Goal: Navigation & Orientation: Understand site structure

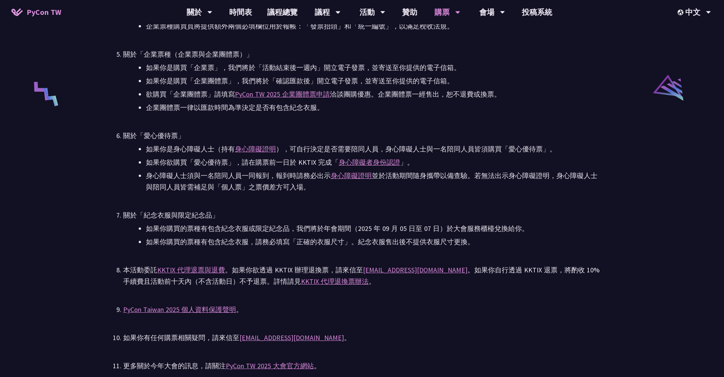
scroll to position [1559, 0]
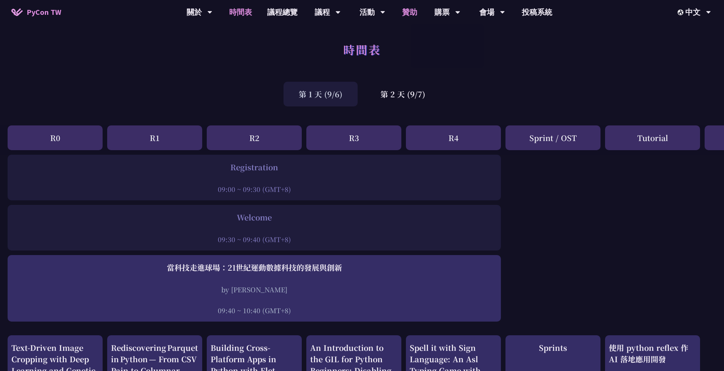
click at [408, 10] on link "贊助" at bounding box center [410, 12] width 30 height 24
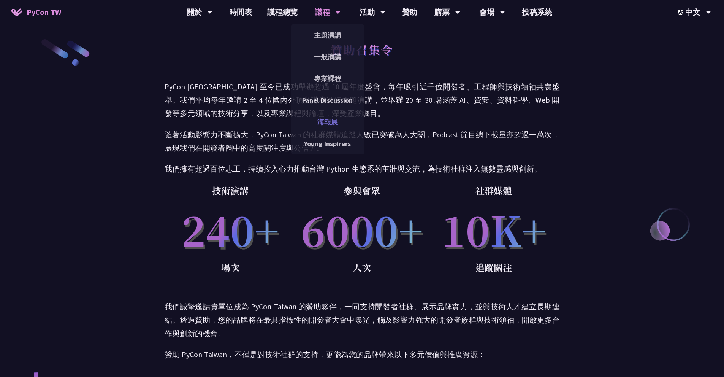
click at [331, 126] on link "海報展" at bounding box center [327, 122] width 73 height 18
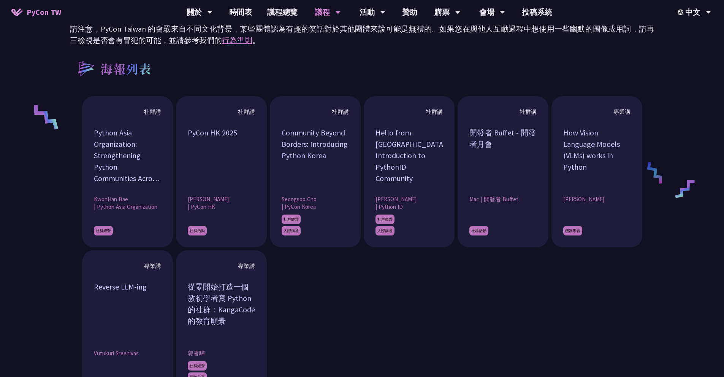
scroll to position [570, 0]
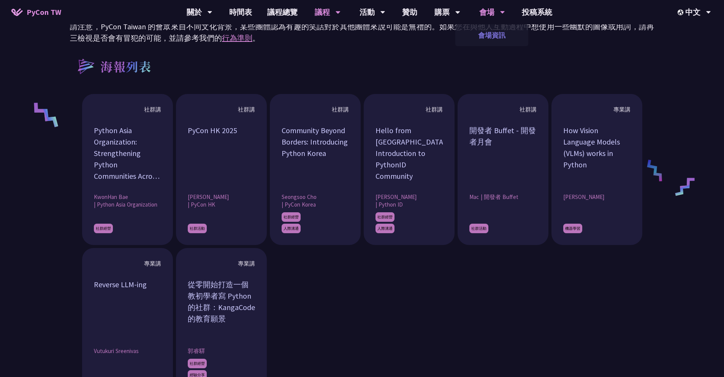
click at [494, 31] on link "會場資訊" at bounding box center [492, 35] width 73 height 18
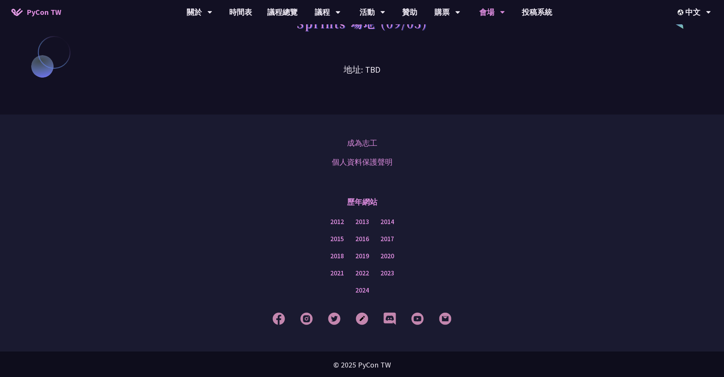
scroll to position [662, 0]
click at [410, 16] on link "贊助" at bounding box center [410, 12] width 30 height 24
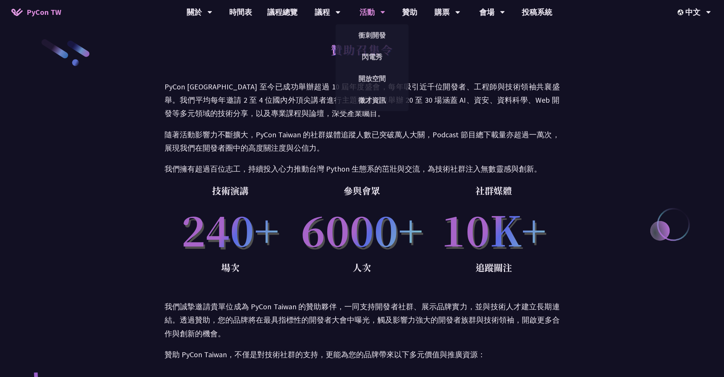
click at [378, 16] on div "活動" at bounding box center [373, 12] width 26 height 24
click at [380, 83] on link "開放空間" at bounding box center [372, 79] width 73 height 18
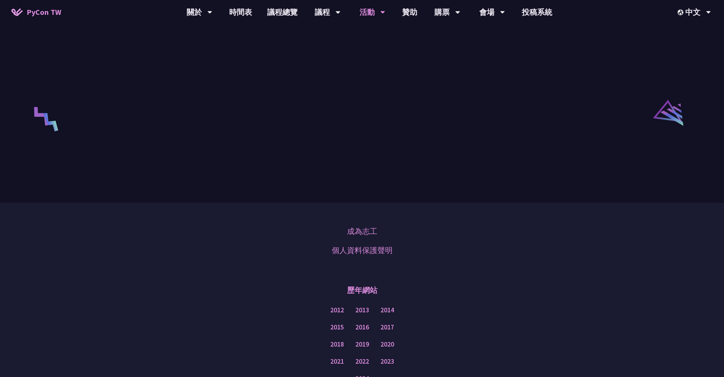
scroll to position [1255, 0]
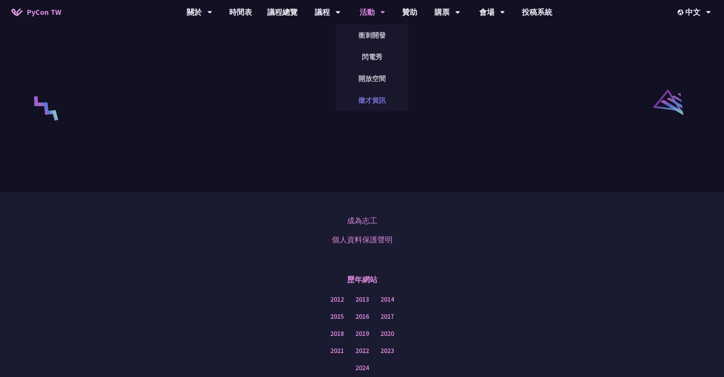
click at [378, 103] on link "徵才資訊" at bounding box center [372, 100] width 73 height 18
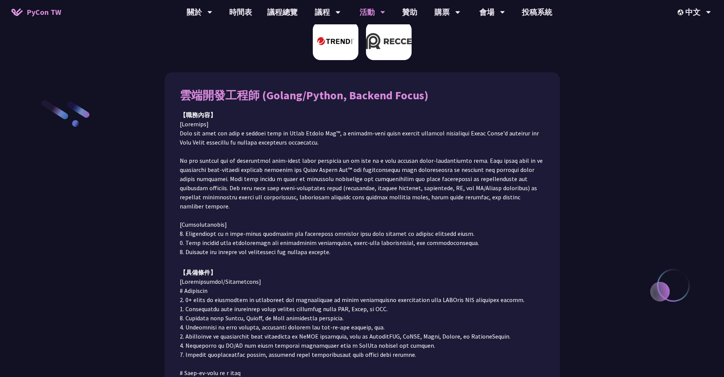
click at [386, 45] on img at bounding box center [389, 41] width 46 height 38
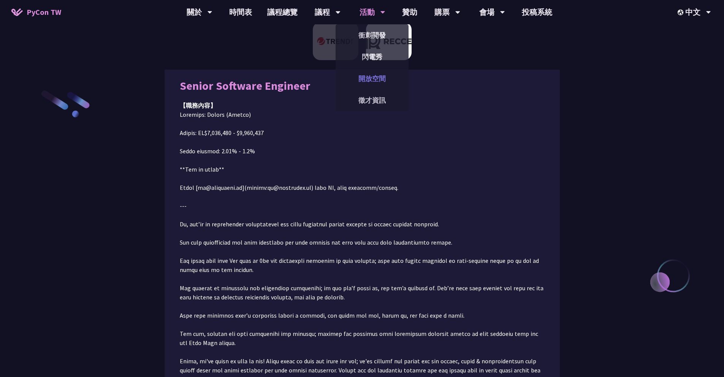
click at [383, 76] on link "開放空間" at bounding box center [372, 79] width 73 height 18
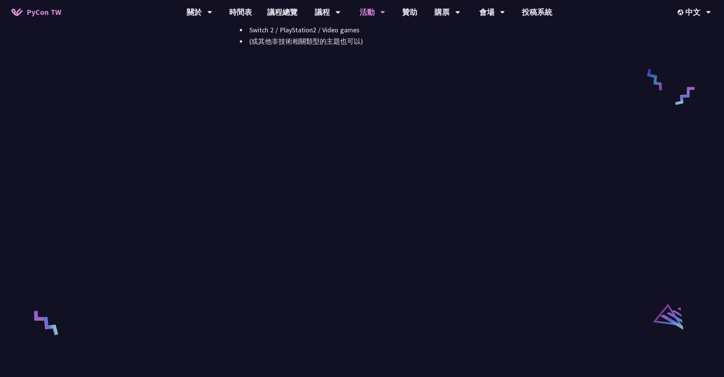
scroll to position [1065, 0]
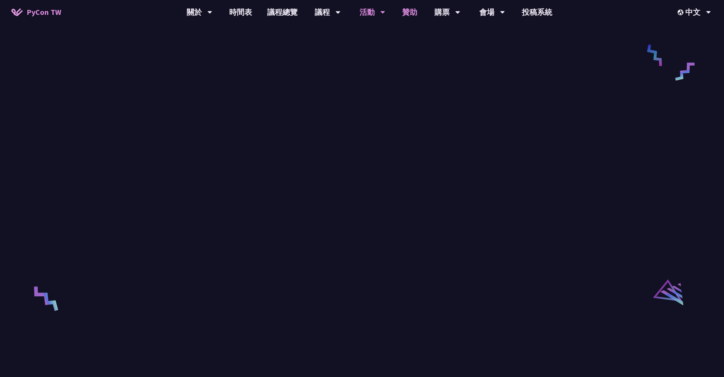
click at [413, 18] on link "贊助" at bounding box center [410, 12] width 30 height 24
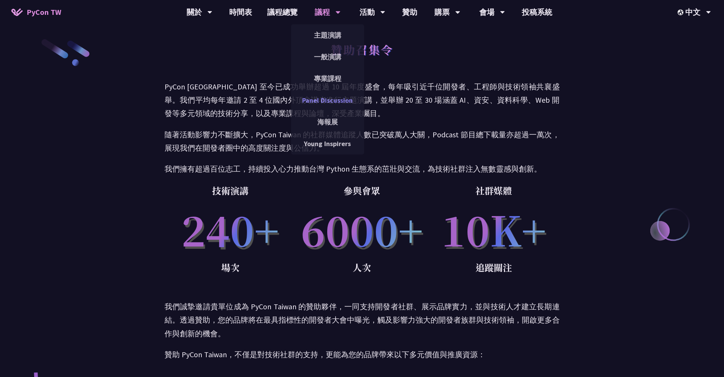
click at [322, 97] on link "Panel Discussion" at bounding box center [327, 100] width 73 height 18
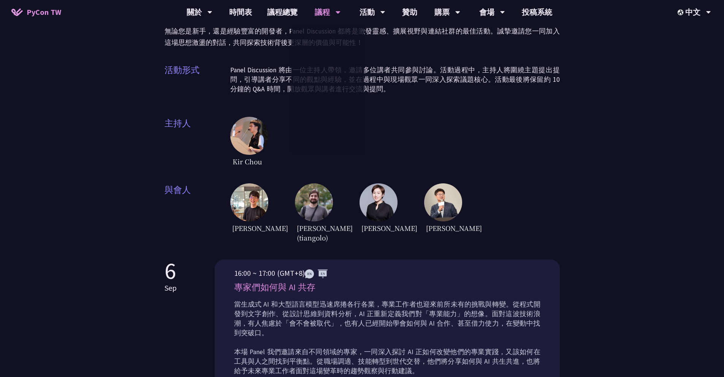
scroll to position [152, 0]
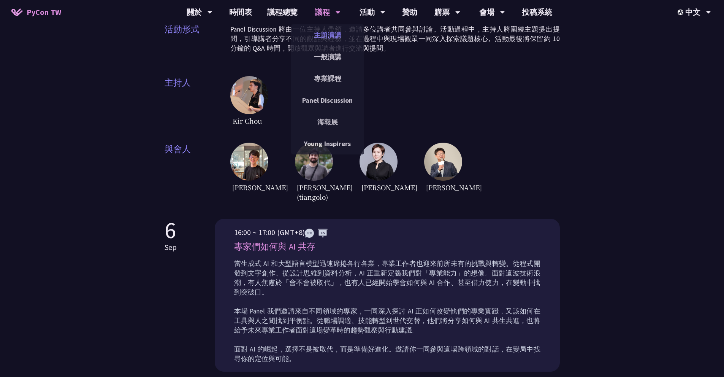
click at [332, 37] on link "主題演講" at bounding box center [327, 35] width 73 height 18
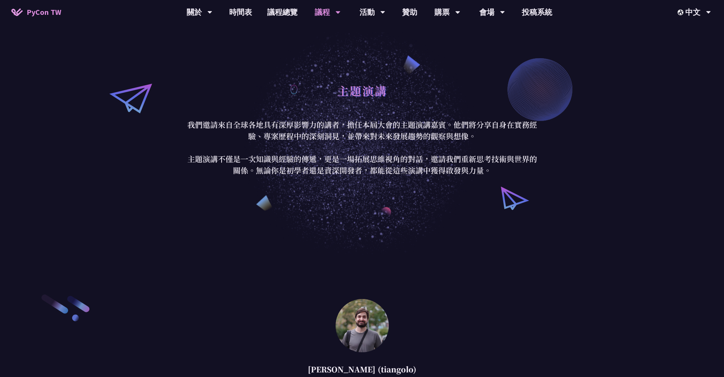
drag, startPoint x: 329, startPoint y: 11, endPoint x: 328, endPoint y: 15, distance: 3.9
click at [329, 11] on div "議程" at bounding box center [328, 12] width 26 height 24
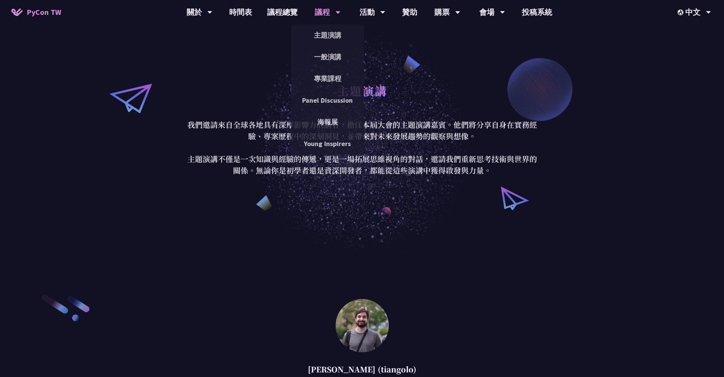
click at [334, 14] on div "議程" at bounding box center [328, 12] width 26 height 24
click at [326, 56] on link "一般演講" at bounding box center [327, 57] width 73 height 18
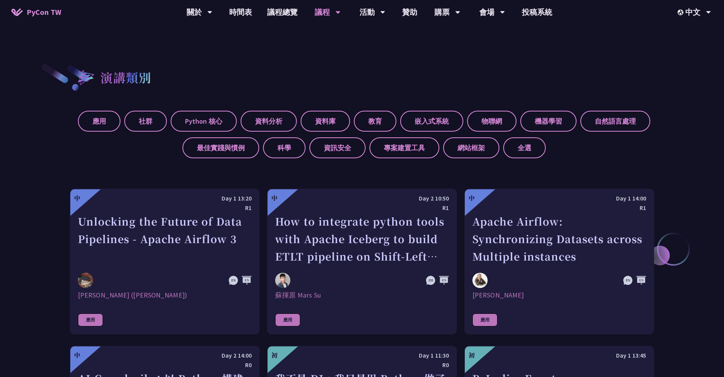
scroll to position [304, 0]
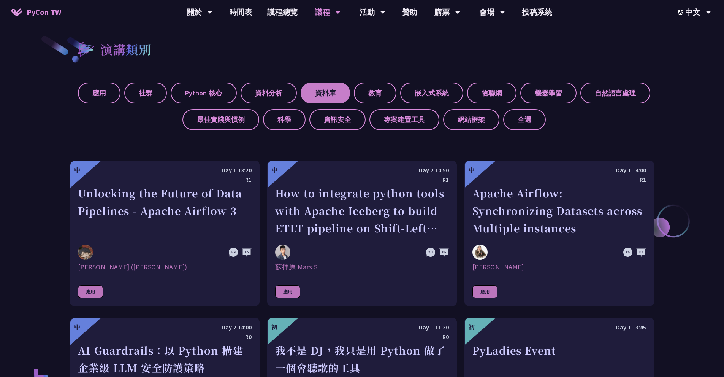
click at [324, 93] on label "資料庫" at bounding box center [325, 93] width 49 height 21
click at [0, 0] on input "資料庫" at bounding box center [0, 0] width 0 height 0
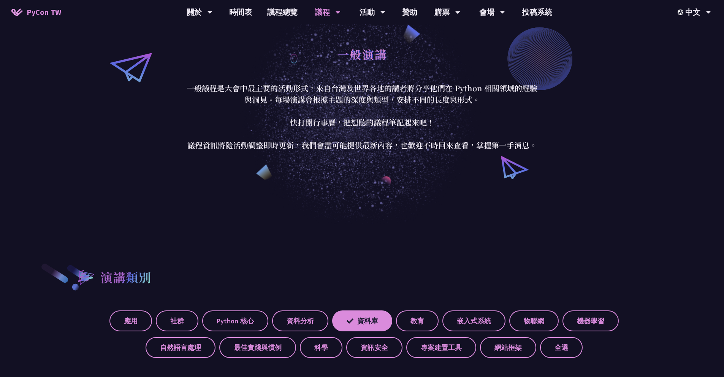
scroll to position [76, 0]
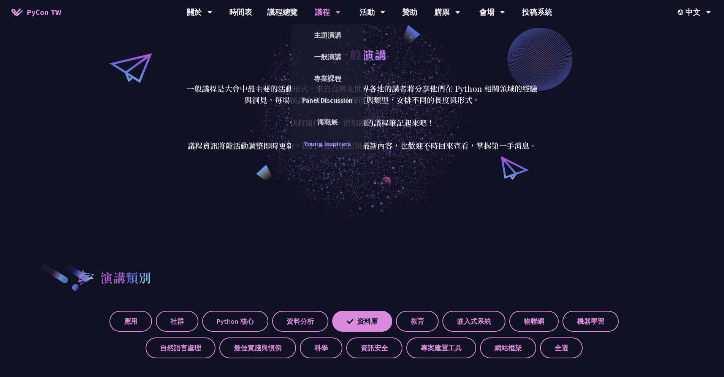
click at [337, 144] on link "Young Inspirers" at bounding box center [327, 144] width 73 height 18
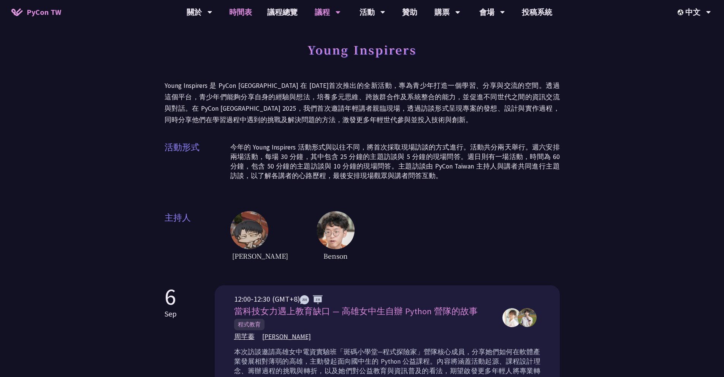
click at [243, 18] on link "時間表" at bounding box center [241, 12] width 38 height 24
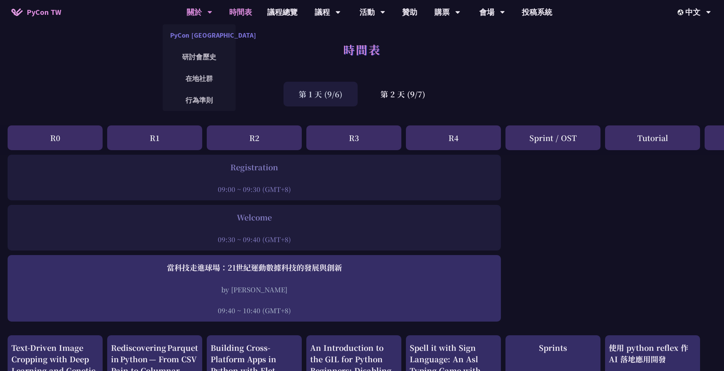
click at [202, 32] on link "PyCon [GEOGRAPHIC_DATA]" at bounding box center [199, 35] width 73 height 18
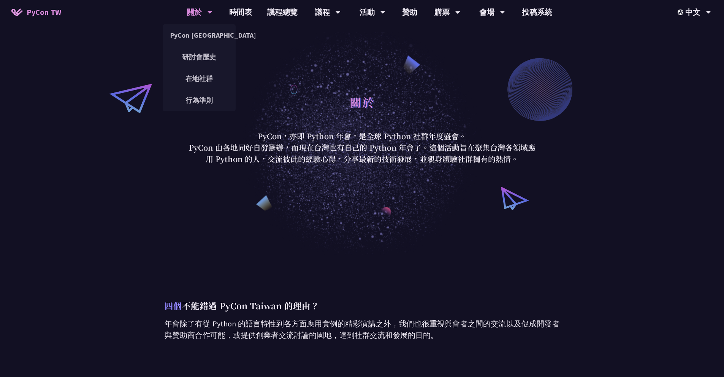
click at [201, 0] on div "關於" at bounding box center [200, 12] width 26 height 24
click at [198, 58] on link "研討會歷史" at bounding box center [199, 57] width 73 height 18
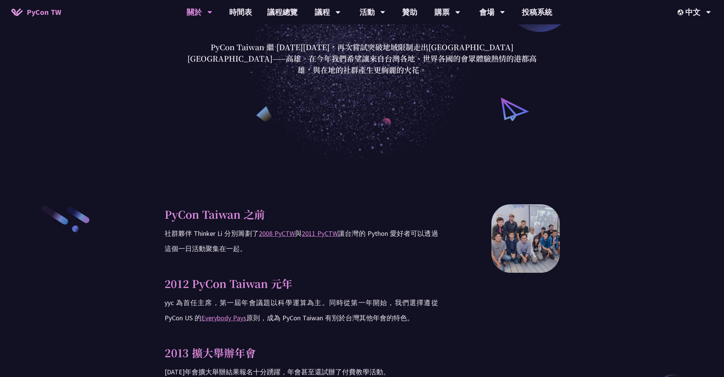
scroll to position [152, 0]
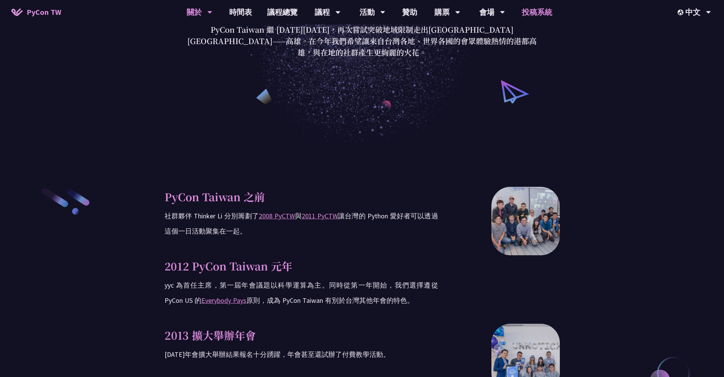
click at [541, 14] on link "投稿系統" at bounding box center [537, 12] width 46 height 24
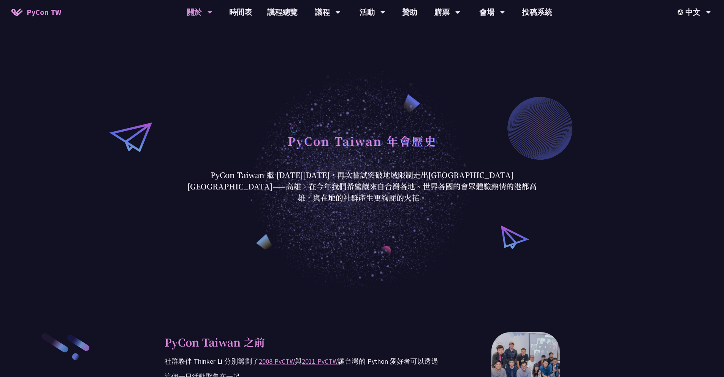
scroll to position [0, 0]
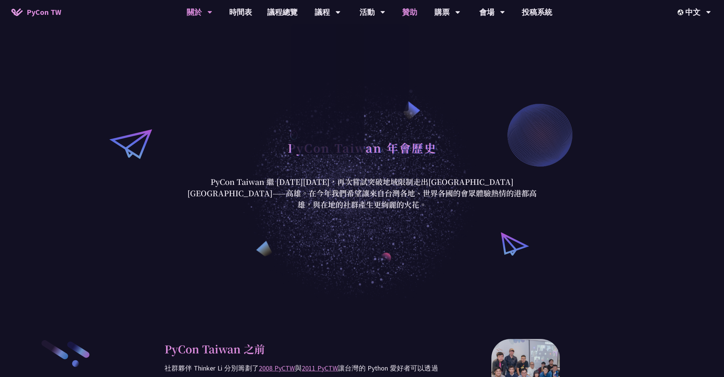
click at [403, 12] on link "贊助" at bounding box center [410, 12] width 30 height 24
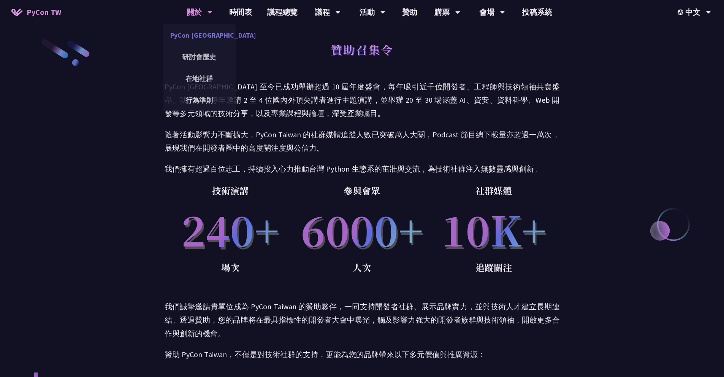
click at [200, 33] on link "PyCon [GEOGRAPHIC_DATA]" at bounding box center [199, 35] width 73 height 18
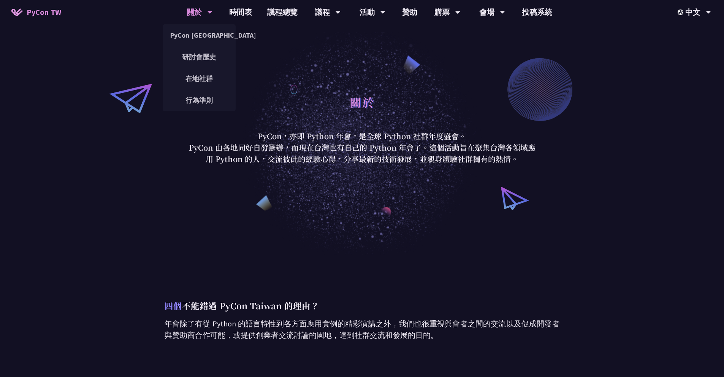
click at [196, 11] on div "關於" at bounding box center [200, 12] width 26 height 24
click at [211, 105] on link "行為準則" at bounding box center [199, 100] width 73 height 18
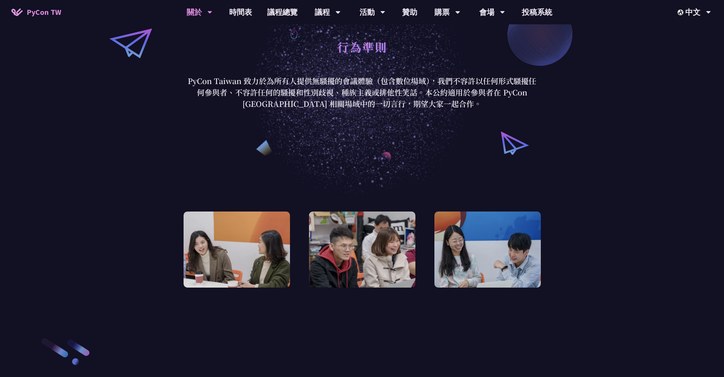
scroll to position [152, 0]
